Goal: Navigation & Orientation: Understand site structure

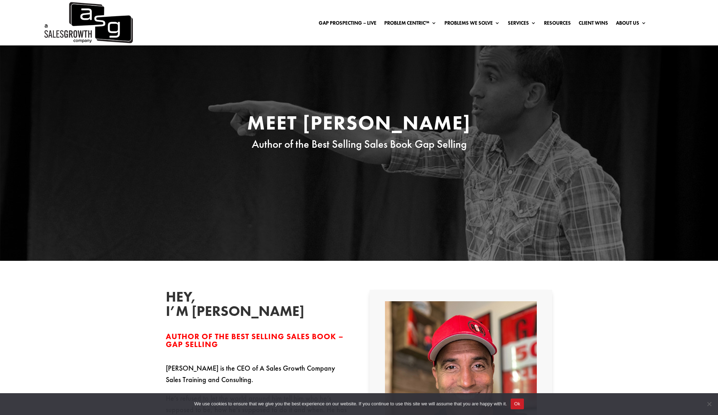
click at [81, 21] on img at bounding box center [88, 22] width 90 height 45
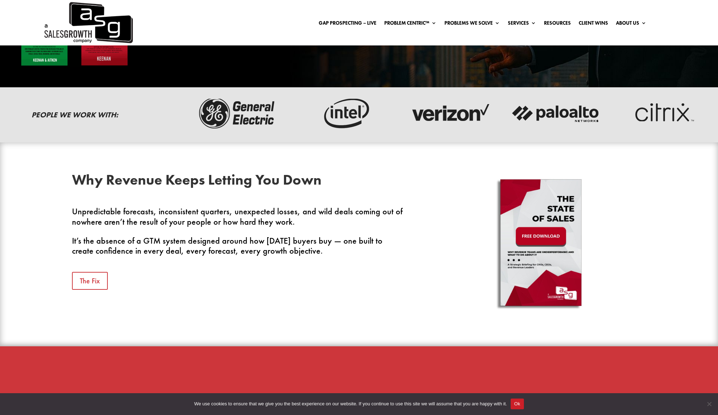
scroll to position [127, 0]
